Goal: Obtain resource: Obtain resource

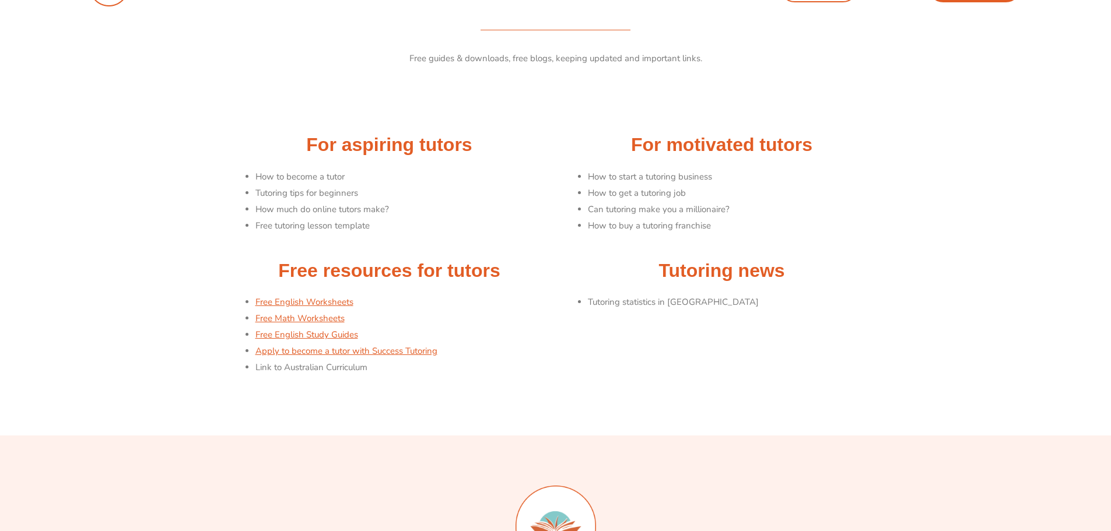
scroll to position [58, 0]
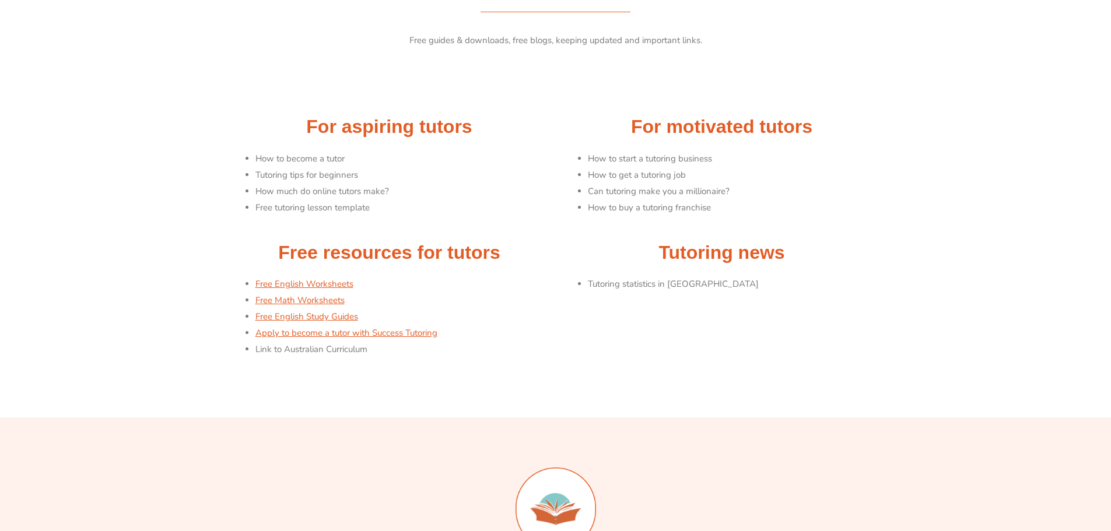
click at [269, 160] on li "How to become a tutor" at bounding box center [402, 159] width 295 height 16
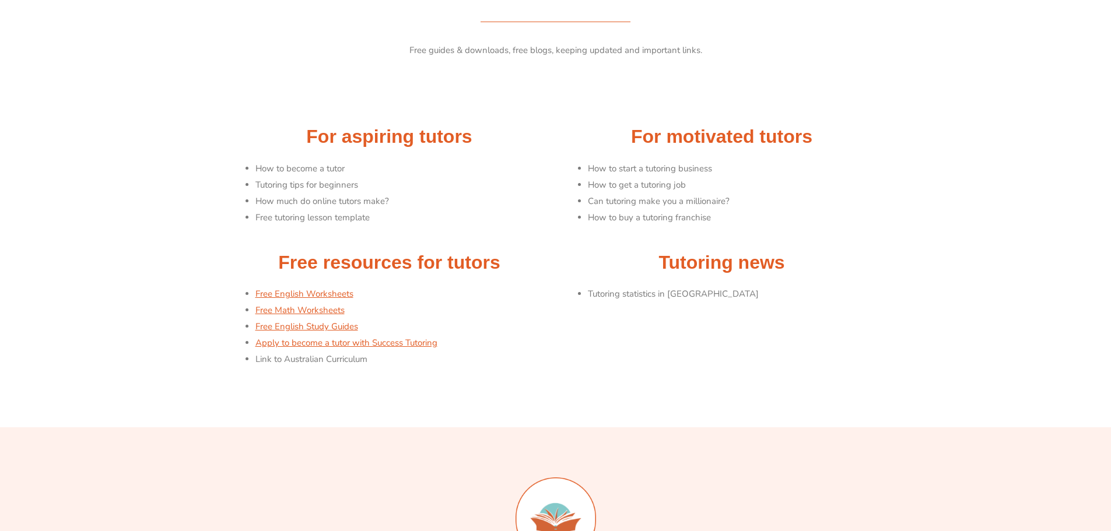
scroll to position [0, 0]
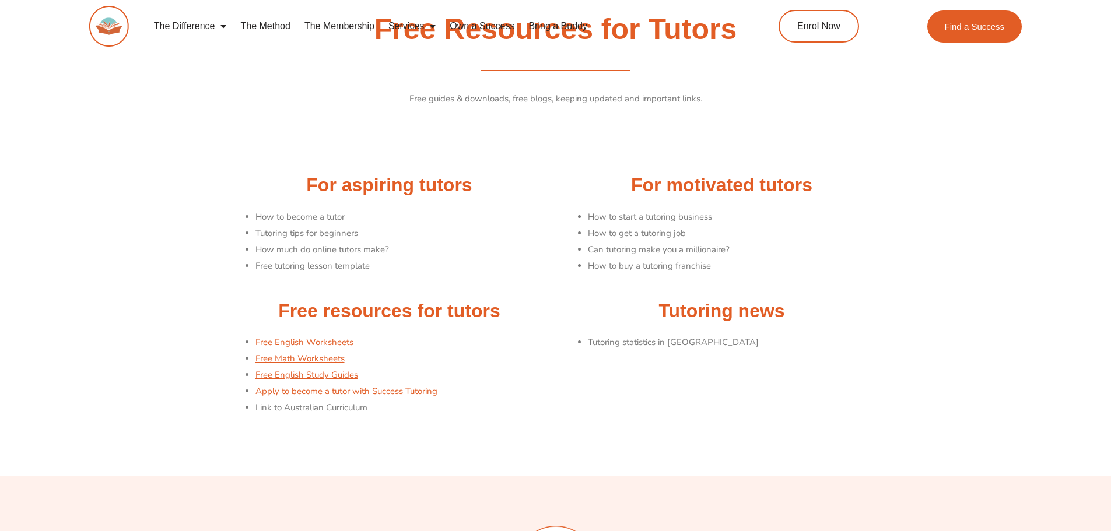
click at [355, 206] on div "For aspiring tutors How to become a tutor Tutoring tips for beginners How much …" at bounding box center [389, 229] width 332 height 125
click at [282, 219] on li "How to become a tutor" at bounding box center [402, 217] width 295 height 16
click at [457, 233] on li "Tutoring tips for beginners" at bounding box center [402, 234] width 295 height 16
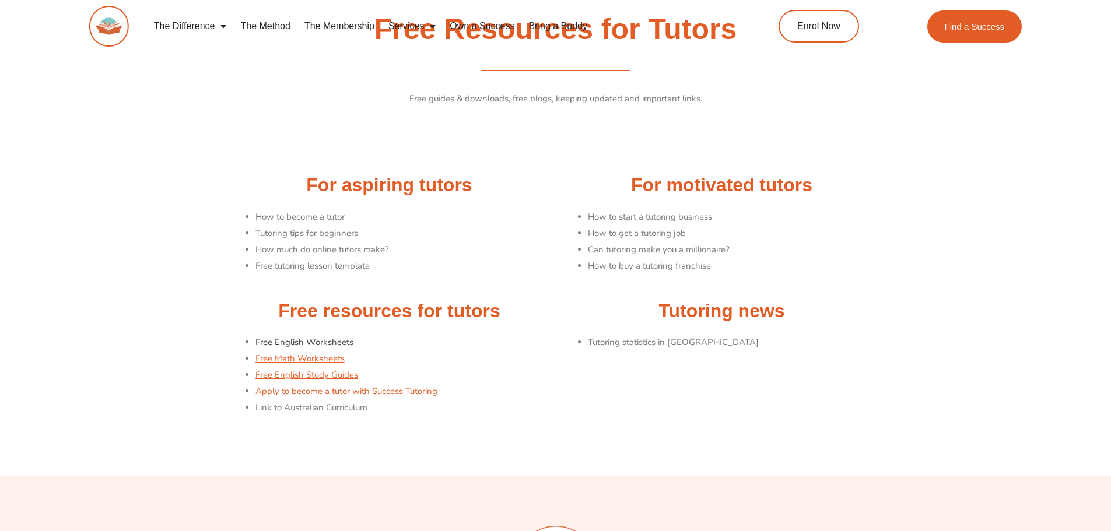
click at [325, 341] on link "Free English Worksheets" at bounding box center [304, 343] width 98 height 12
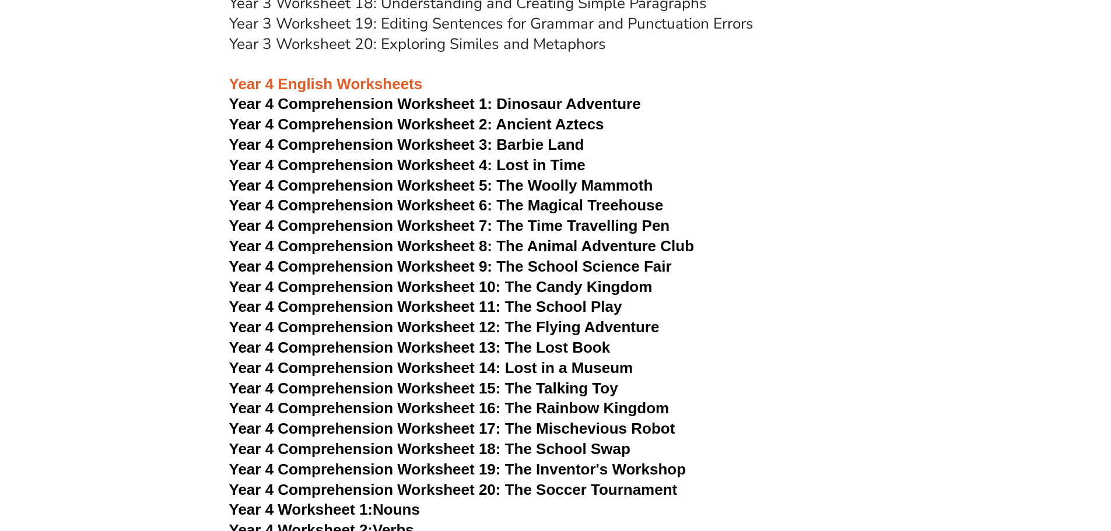
scroll to position [4375, 0]
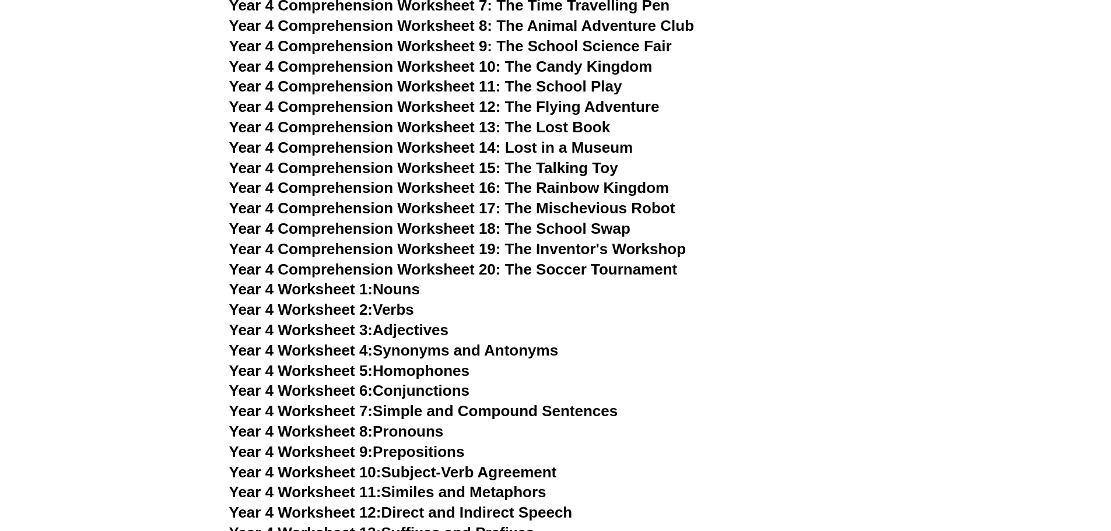
click at [358, 289] on span "Year 4 Worksheet 1:" at bounding box center [301, 289] width 144 height 17
click at [382, 145] on span "Year 4 Comprehension Worksheet 14: Lost in a Museum" at bounding box center [431, 147] width 404 height 17
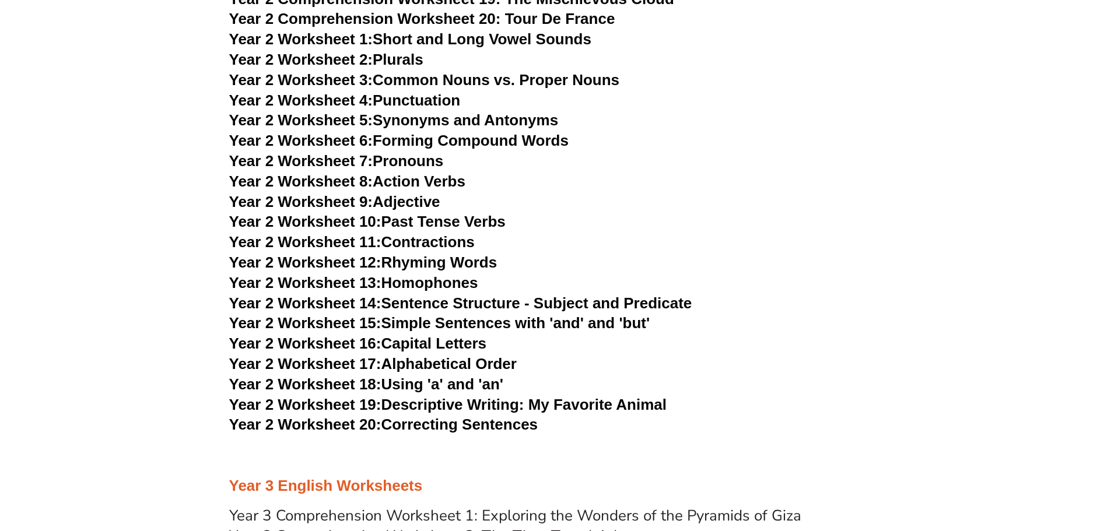
scroll to position [2858, 0]
